Goal: Use online tool/utility: Utilize a website feature to perform a specific function

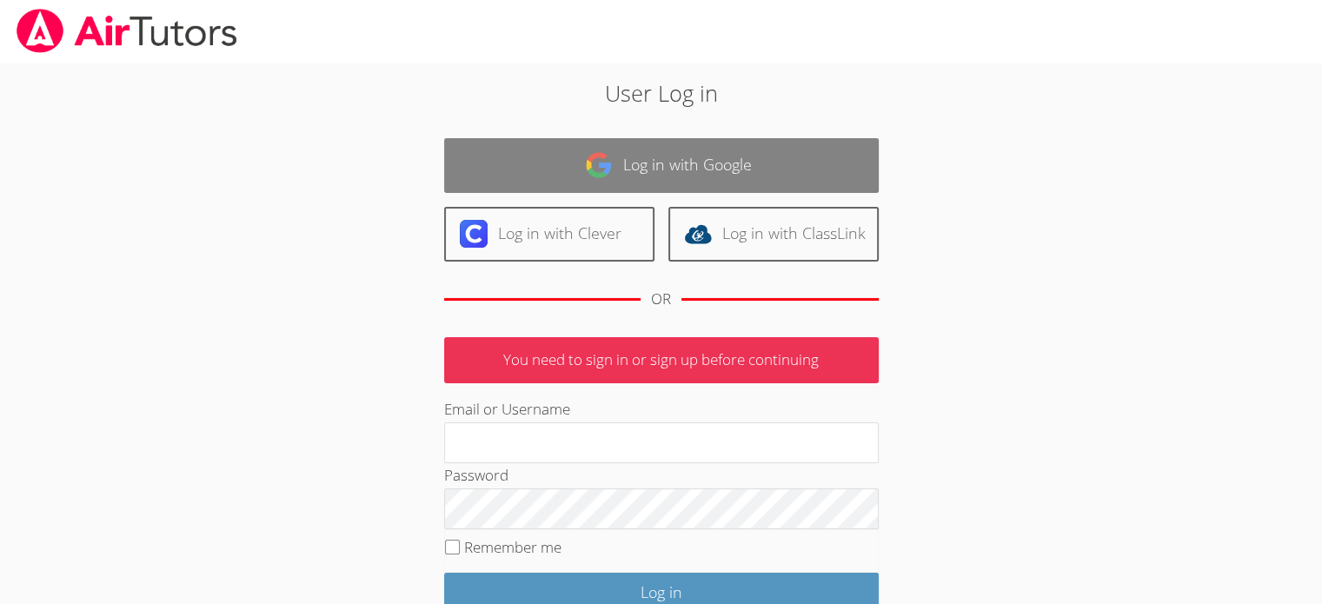
click at [499, 154] on link "Log in with Google" at bounding box center [661, 165] width 435 height 55
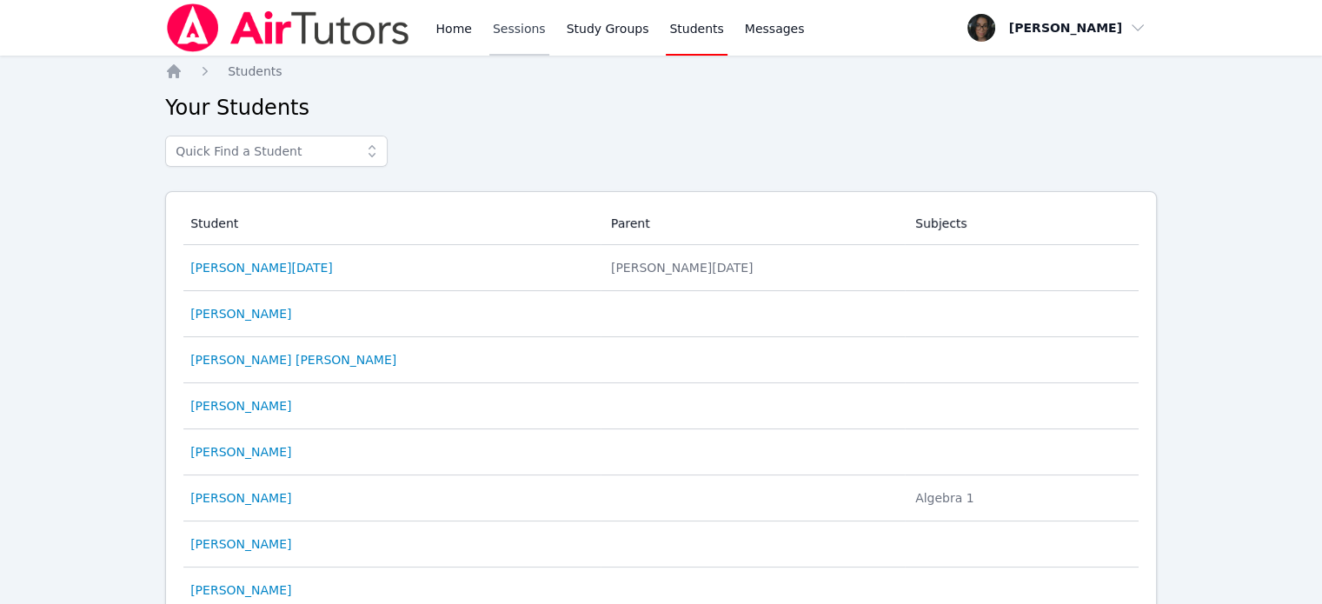
click at [511, 26] on link "Sessions" at bounding box center [520, 28] width 60 height 56
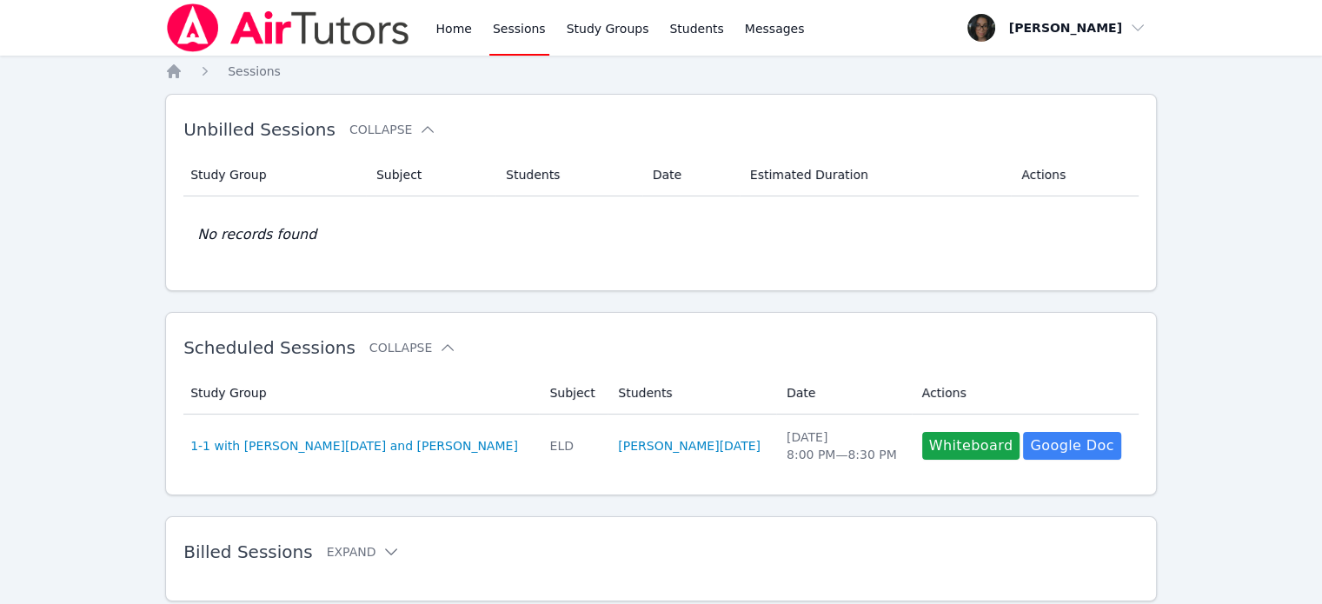
scroll to position [51, 0]
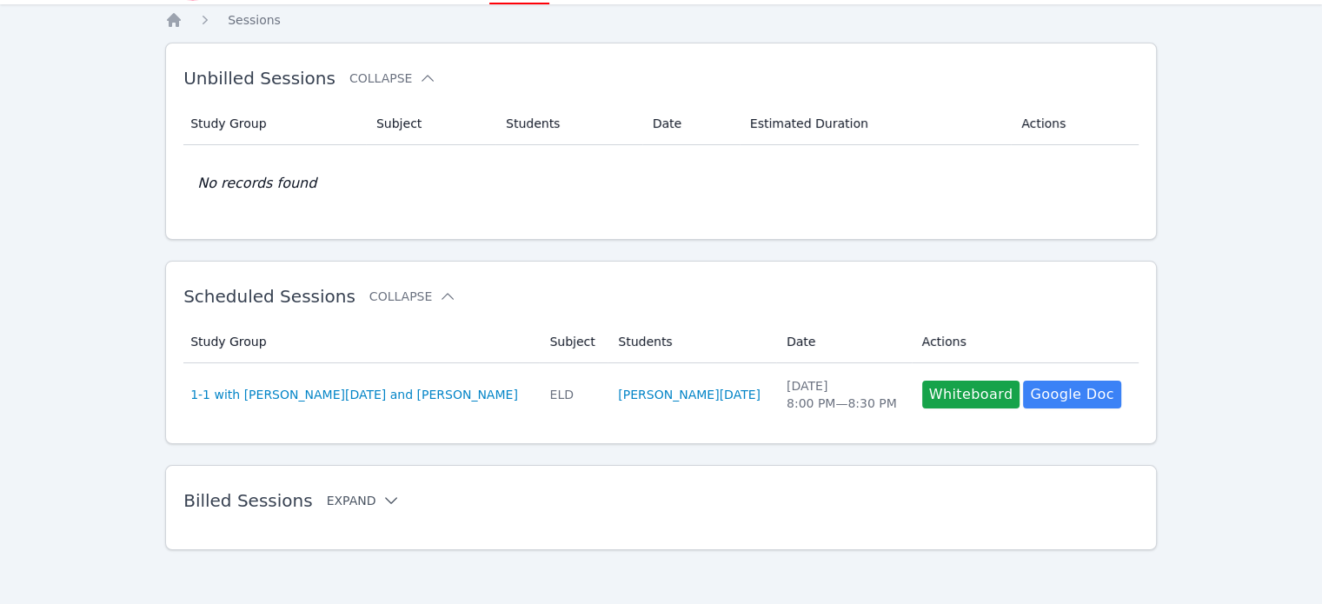
click at [327, 504] on button "Expand" at bounding box center [364, 500] width 74 height 17
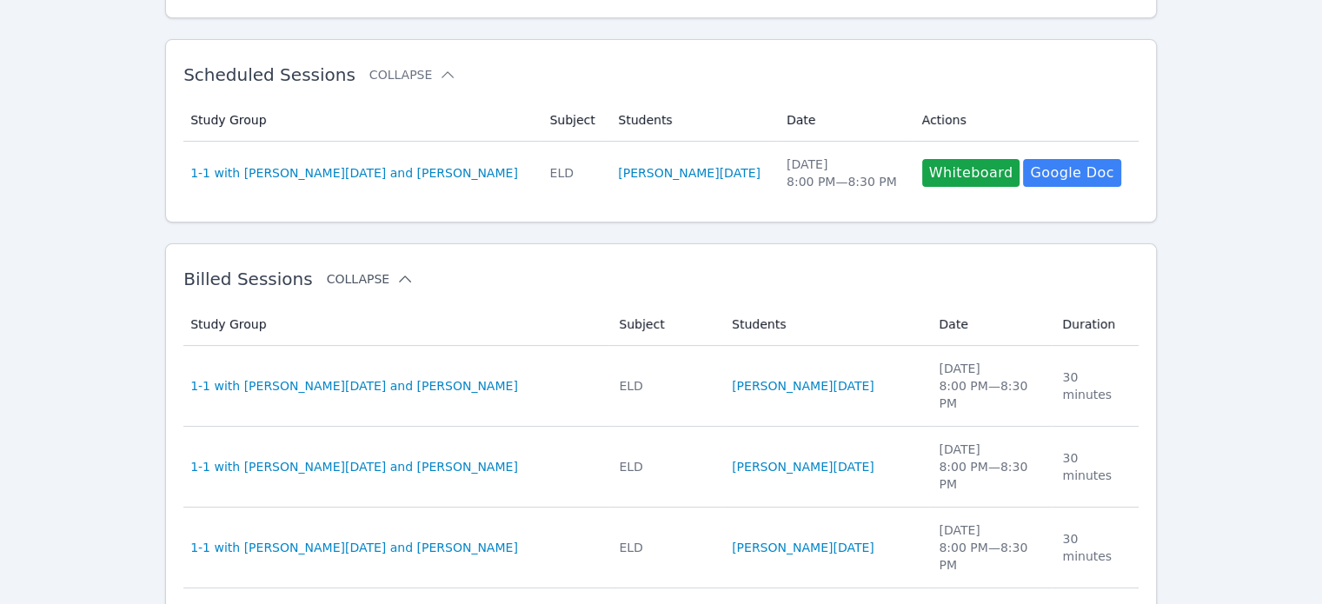
scroll to position [277, 0]
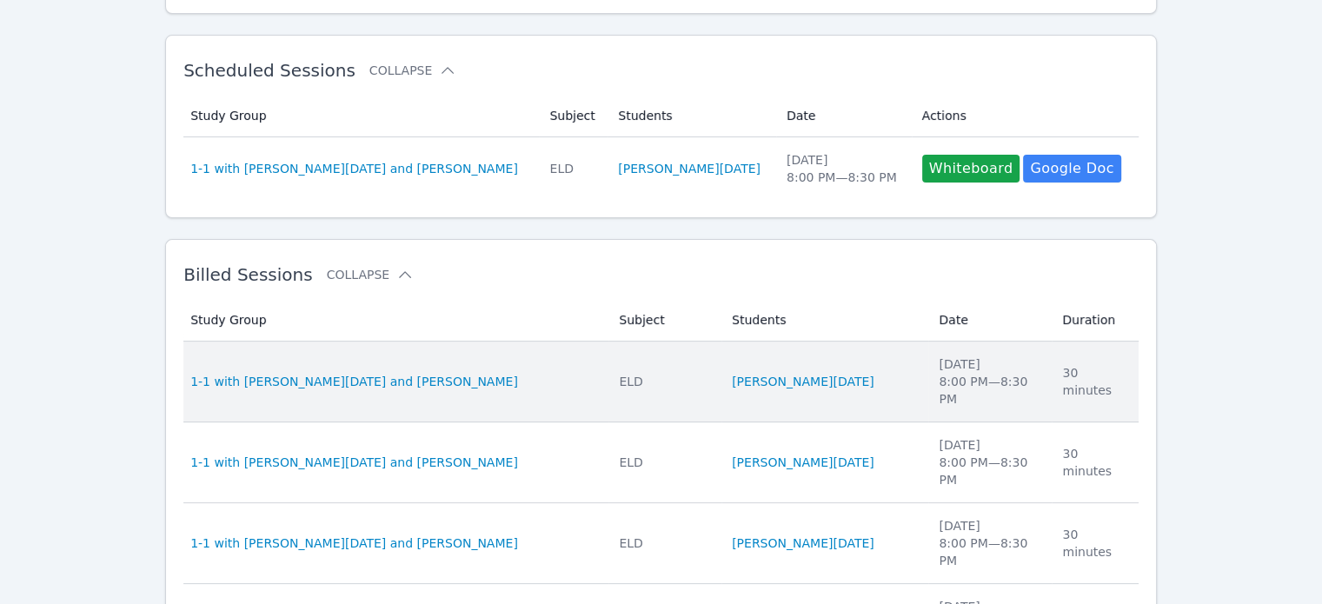
click at [339, 382] on td "Study Group 1-1 with [PERSON_NAME][DATE] and [PERSON_NAME]" at bounding box center [395, 382] width 425 height 81
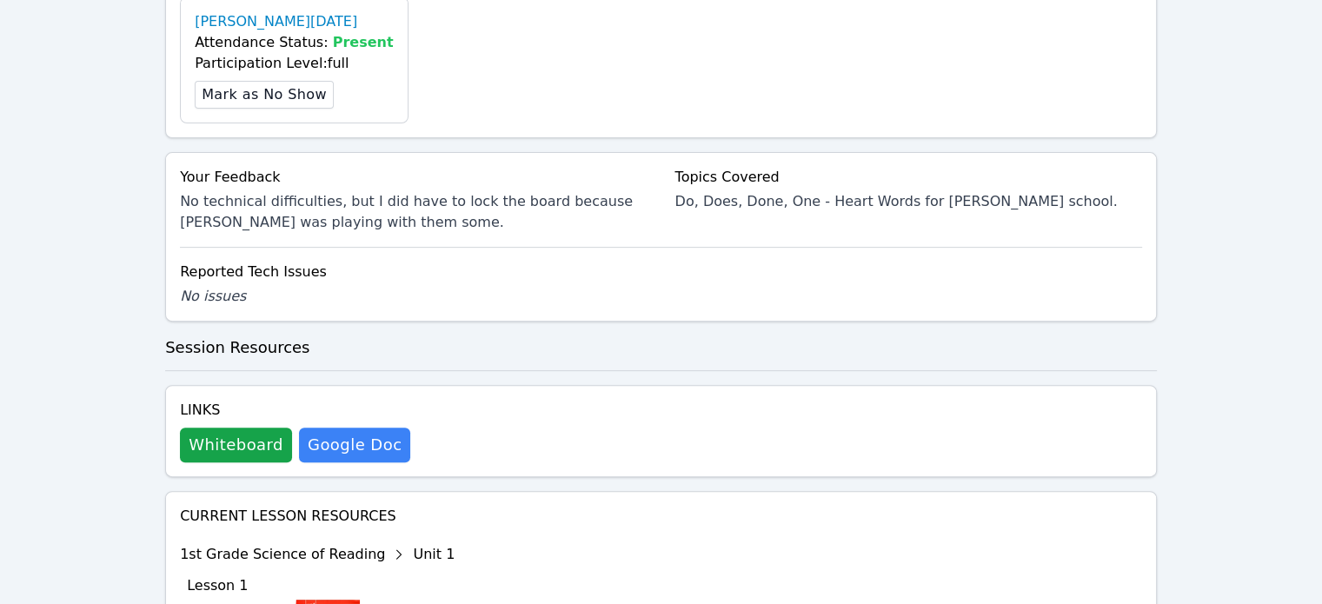
scroll to position [633, 0]
click at [247, 436] on button "Whiteboard" at bounding box center [236, 444] width 112 height 35
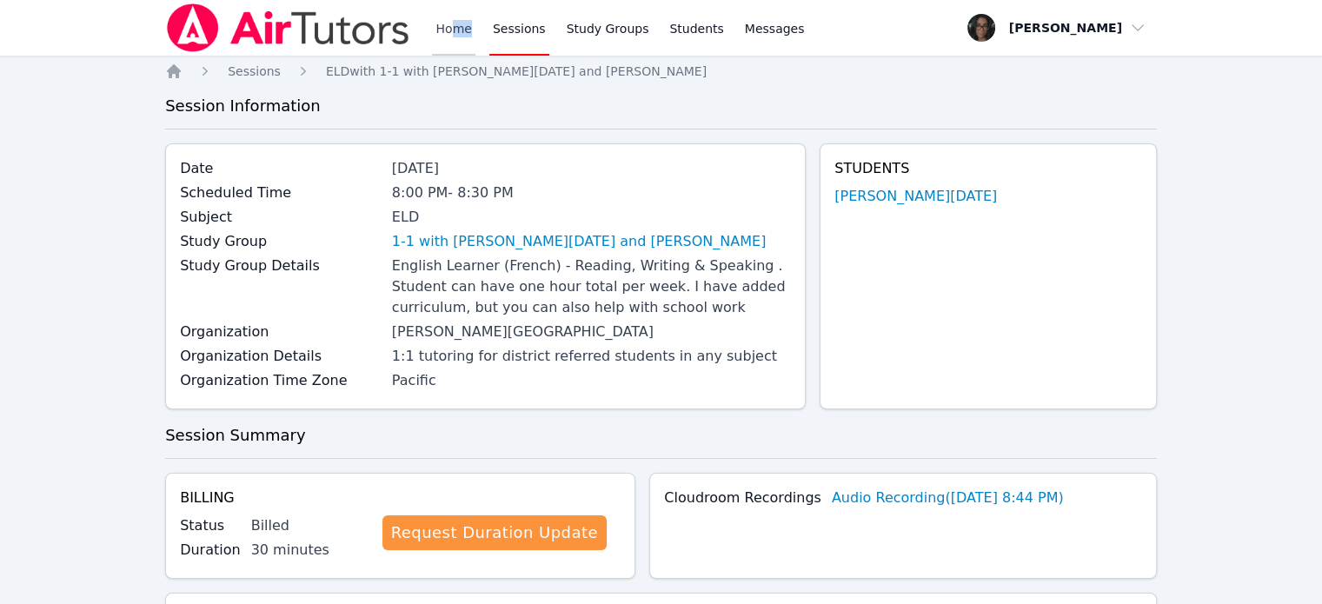
drag, startPoint x: 473, startPoint y: 23, endPoint x: 456, endPoint y: 31, distance: 19.1
click at [456, 31] on div "Home Sessions Study Groups Students Messages" at bounding box center [620, 28] width 376 height 56
click at [456, 31] on link "Home" at bounding box center [453, 28] width 43 height 56
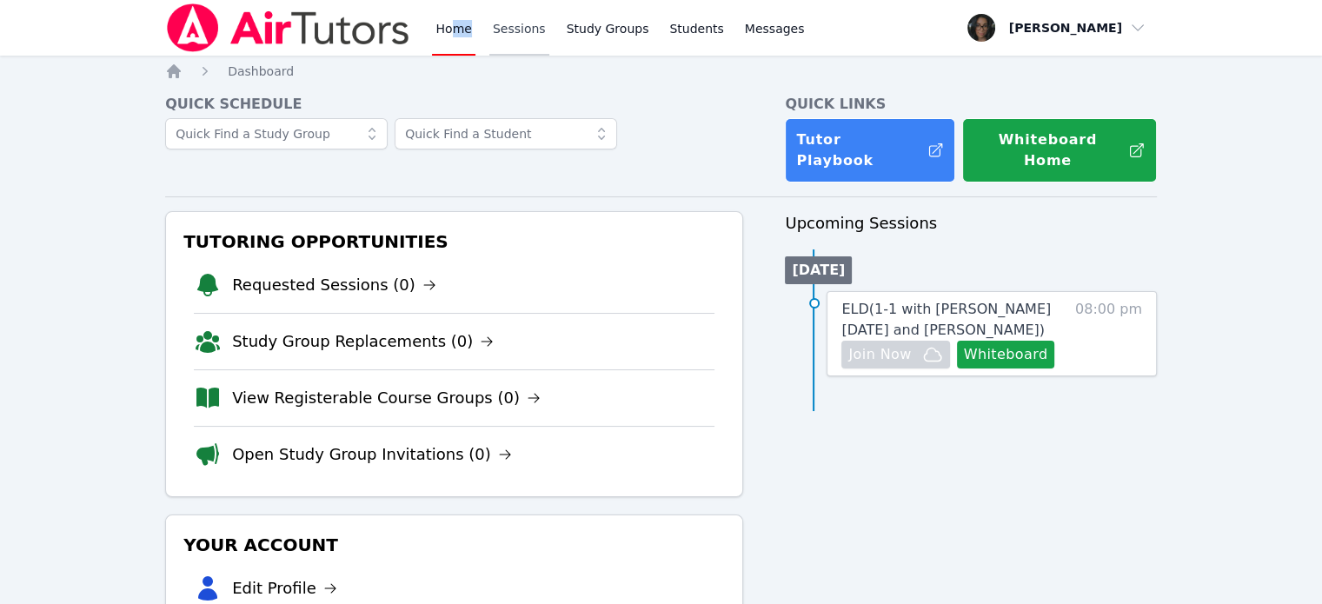
click at [531, 17] on link "Sessions" at bounding box center [520, 28] width 60 height 56
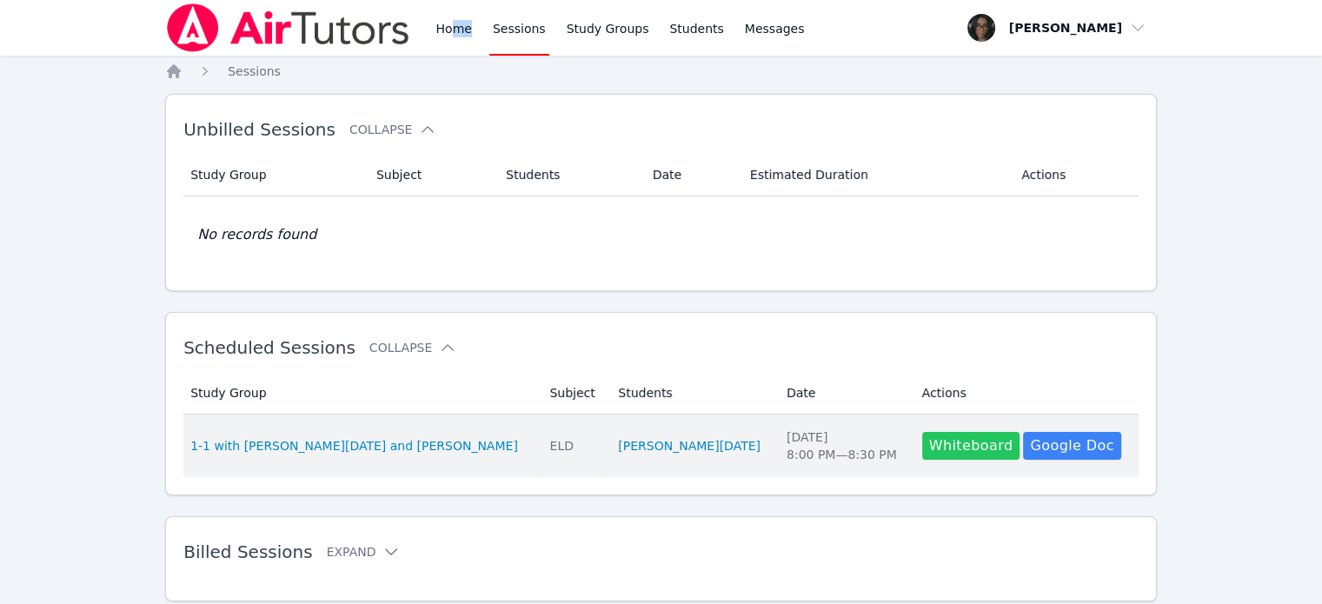
click at [929, 439] on button "Whiteboard" at bounding box center [971, 446] width 98 height 28
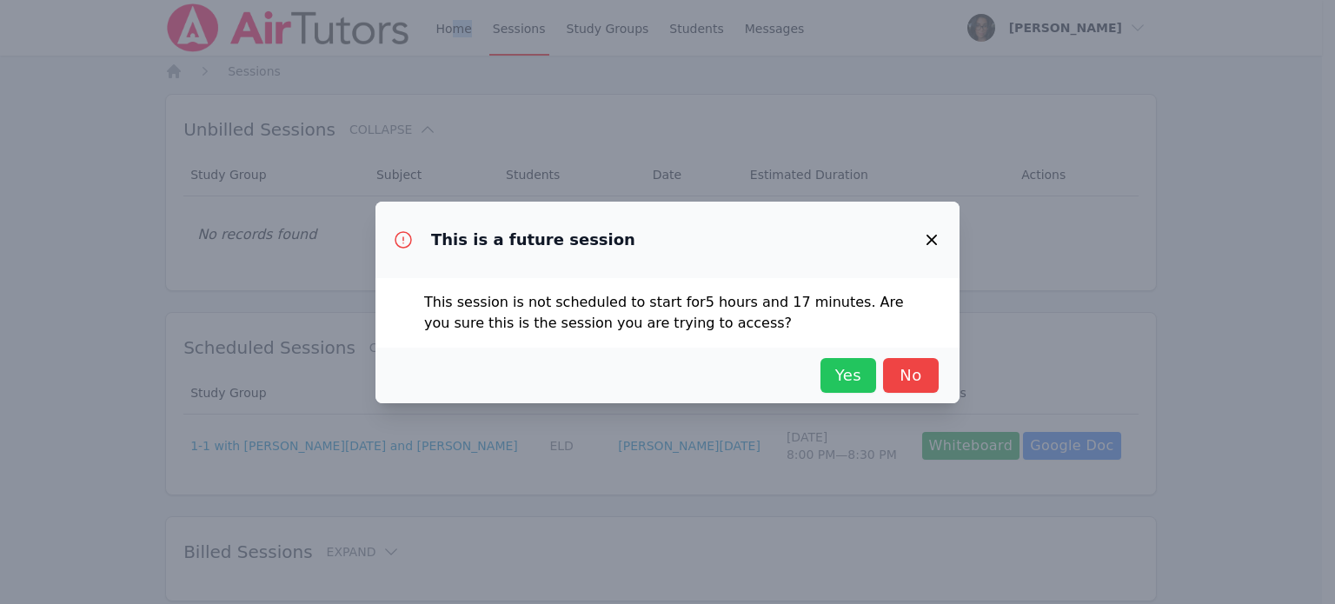
click at [853, 376] on span "Yes" at bounding box center [848, 375] width 38 height 24
